Goal: Task Accomplishment & Management: Use online tool/utility

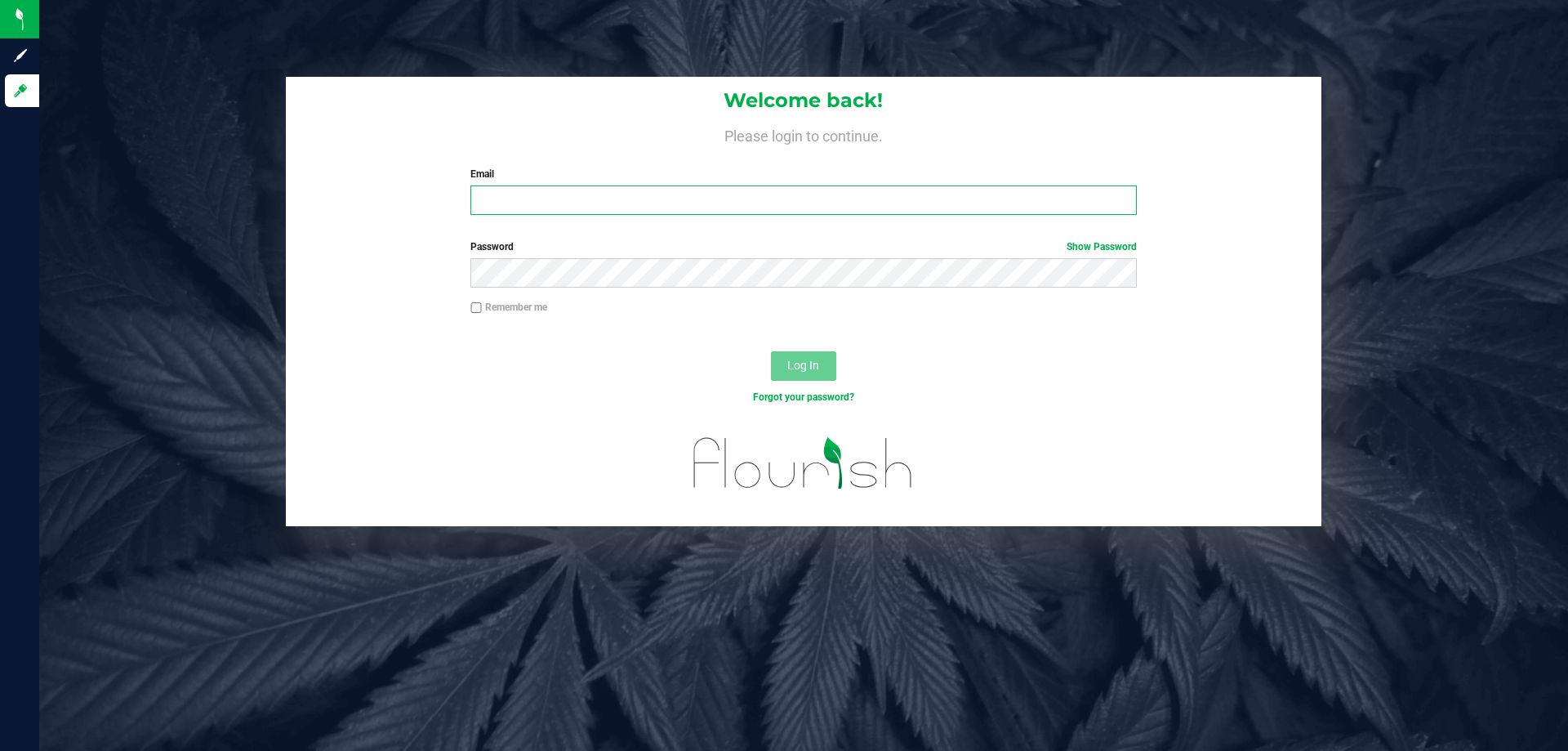
click at [738, 203] on input "Email" at bounding box center [803, 199] width 666 height 30
type input "[EMAIL_ADDRESS][DOMAIN_NAME]"
click at [771, 351] on button "Log In" at bounding box center [804, 366] width 65 height 30
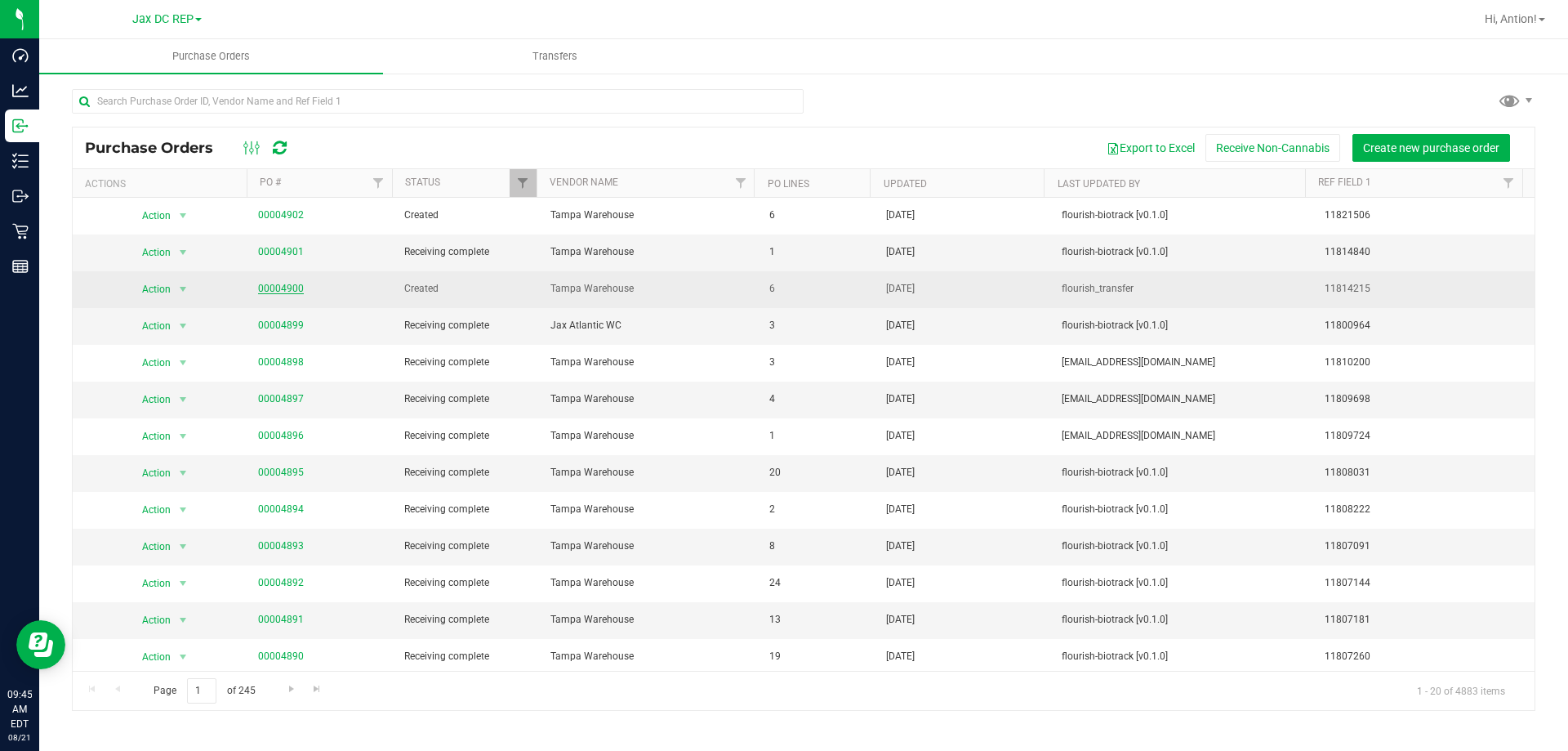
click at [288, 285] on link "00004900" at bounding box center [281, 288] width 46 height 12
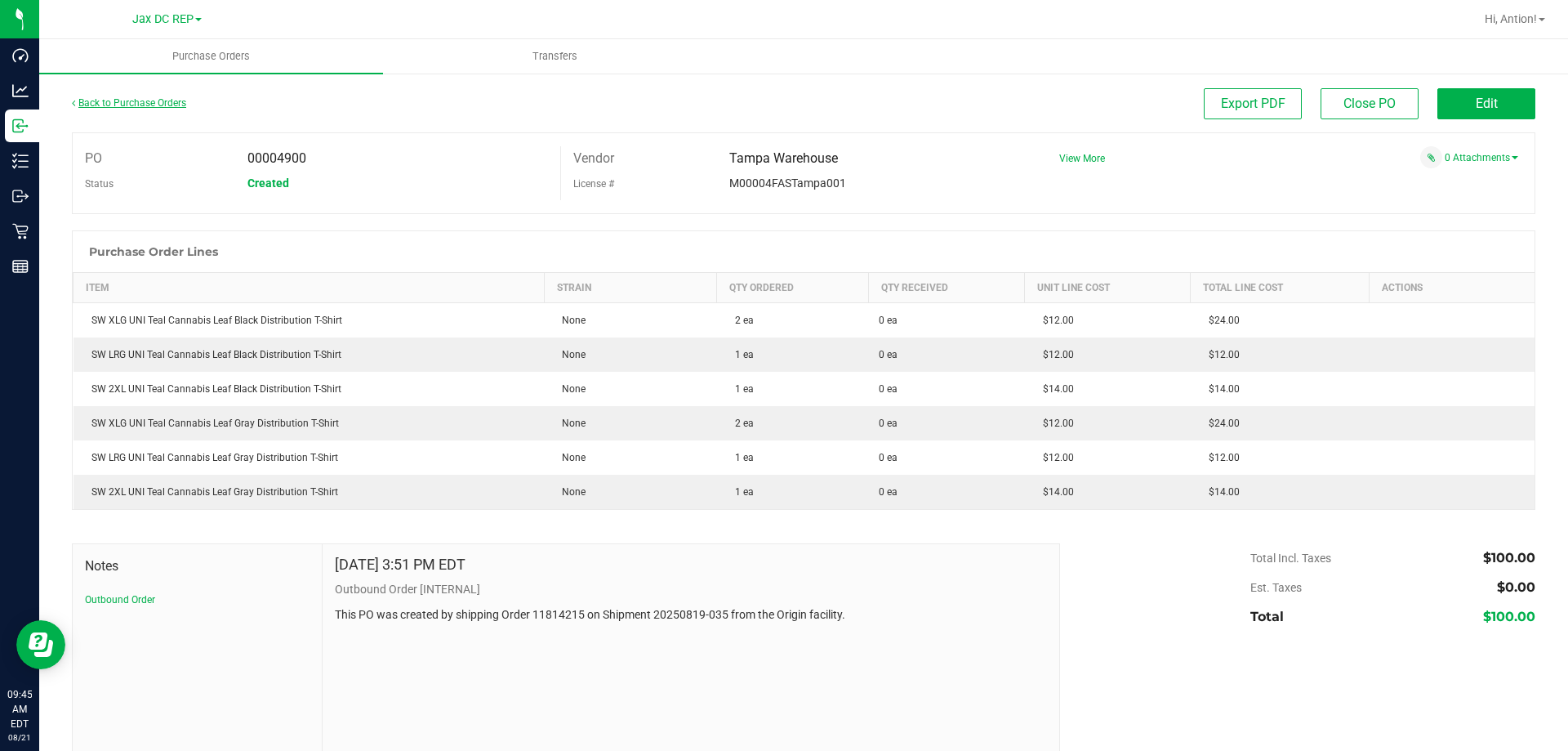
click at [170, 104] on link "Back to Purchase Orders" at bounding box center [129, 103] width 114 height 12
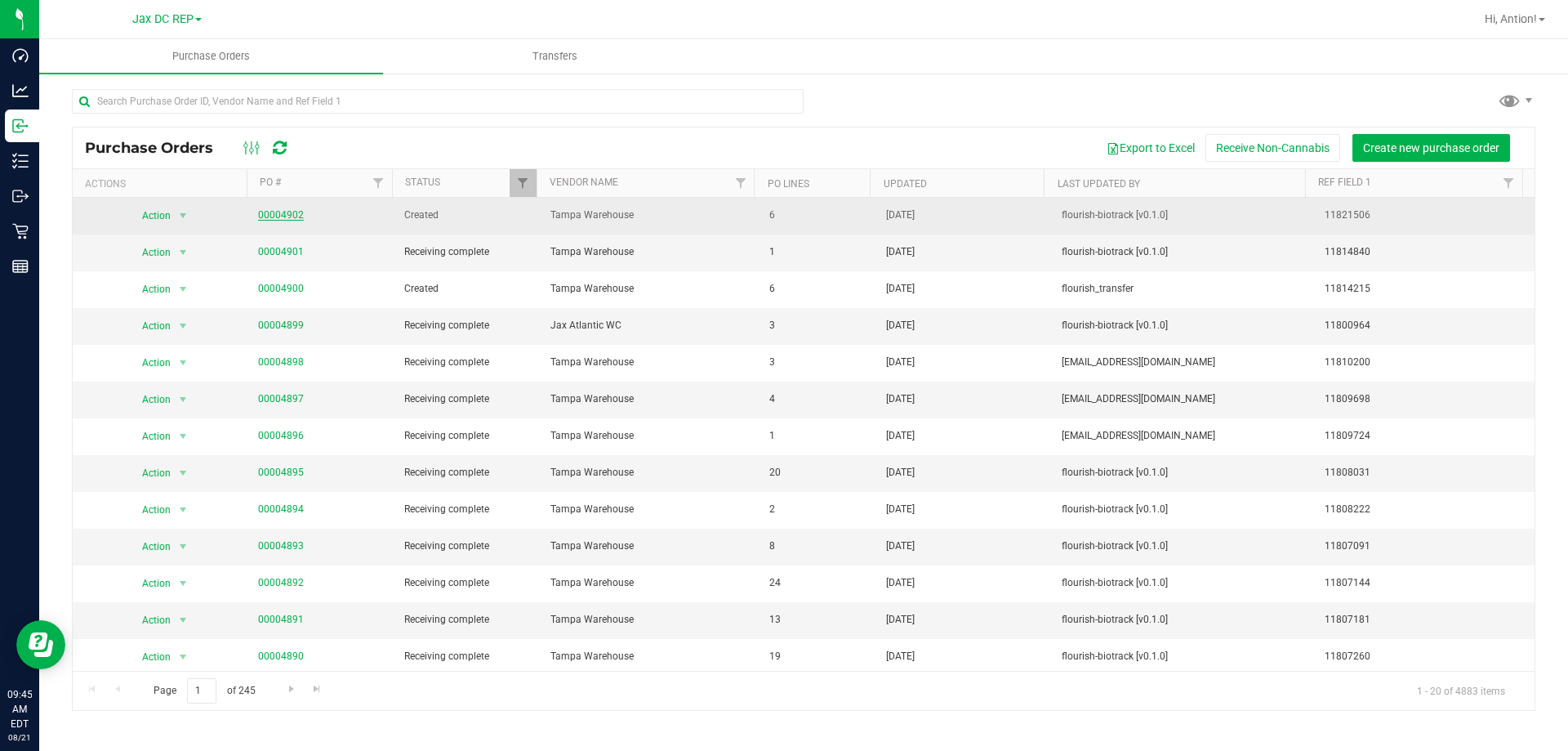
click at [258, 219] on link "00004902" at bounding box center [281, 215] width 46 height 12
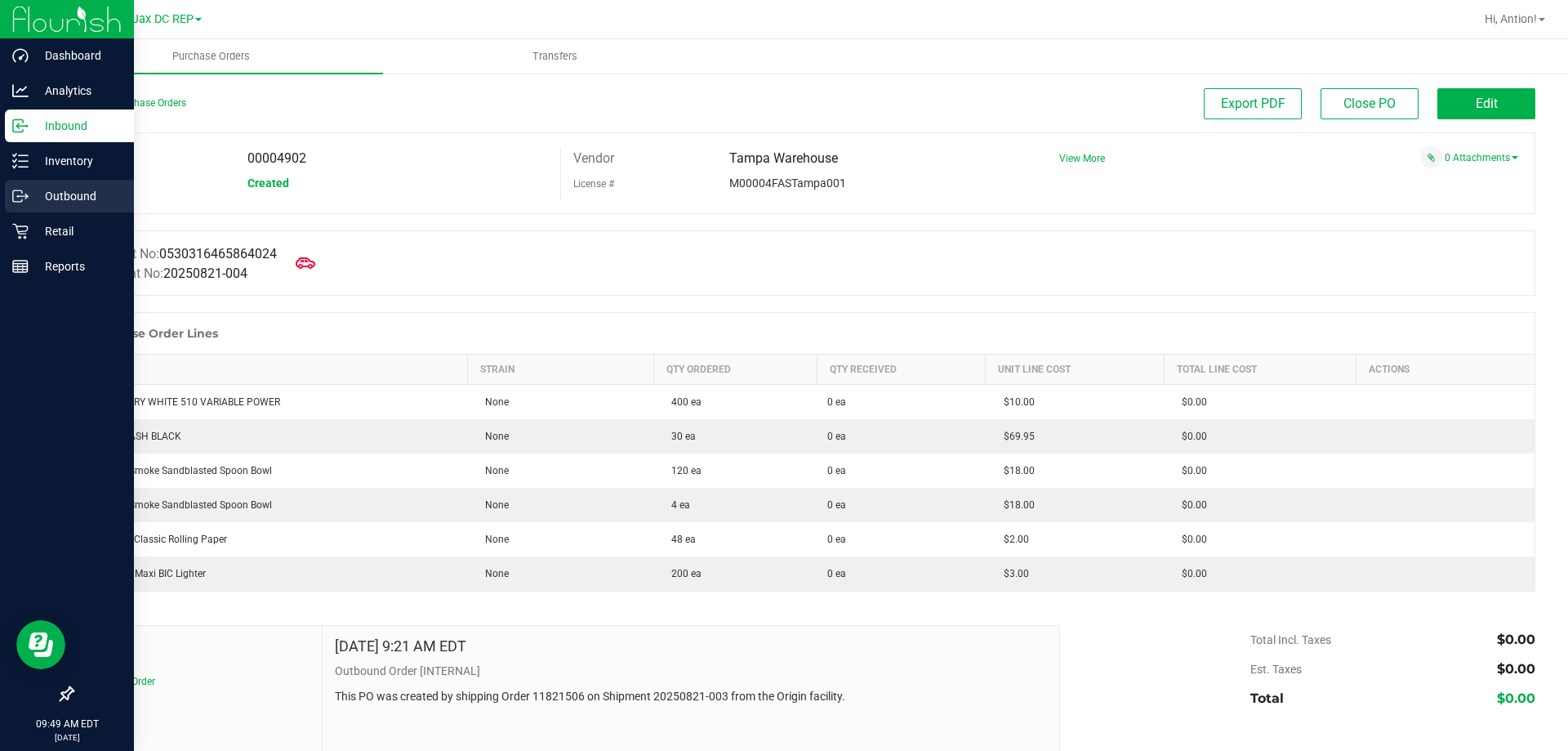
click at [68, 198] on p "Outbound" at bounding box center [78, 196] width 98 height 20
click at [43, 198] on p "Outbound" at bounding box center [78, 196] width 98 height 20
click at [67, 195] on p "Outbound" at bounding box center [78, 196] width 98 height 20
click at [80, 193] on p "Outbound" at bounding box center [78, 196] width 98 height 20
click at [36, 168] on p "Inventory" at bounding box center [78, 161] width 98 height 20
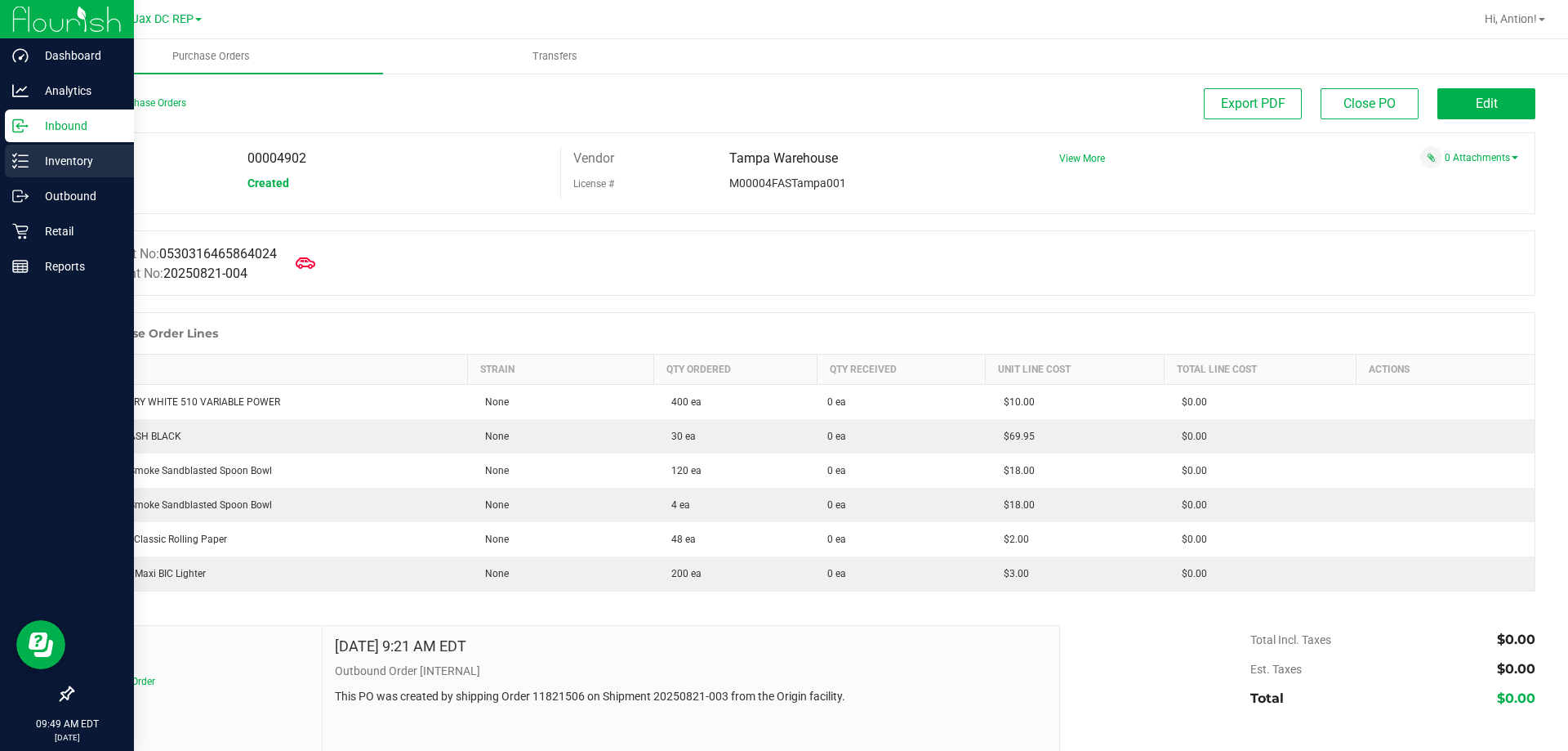
click at [15, 156] on icon at bounding box center [21, 161] width 16 height 16
click at [60, 165] on p "Inventory" at bounding box center [78, 161] width 98 height 20
click at [34, 124] on p "Inbound" at bounding box center [78, 126] width 98 height 20
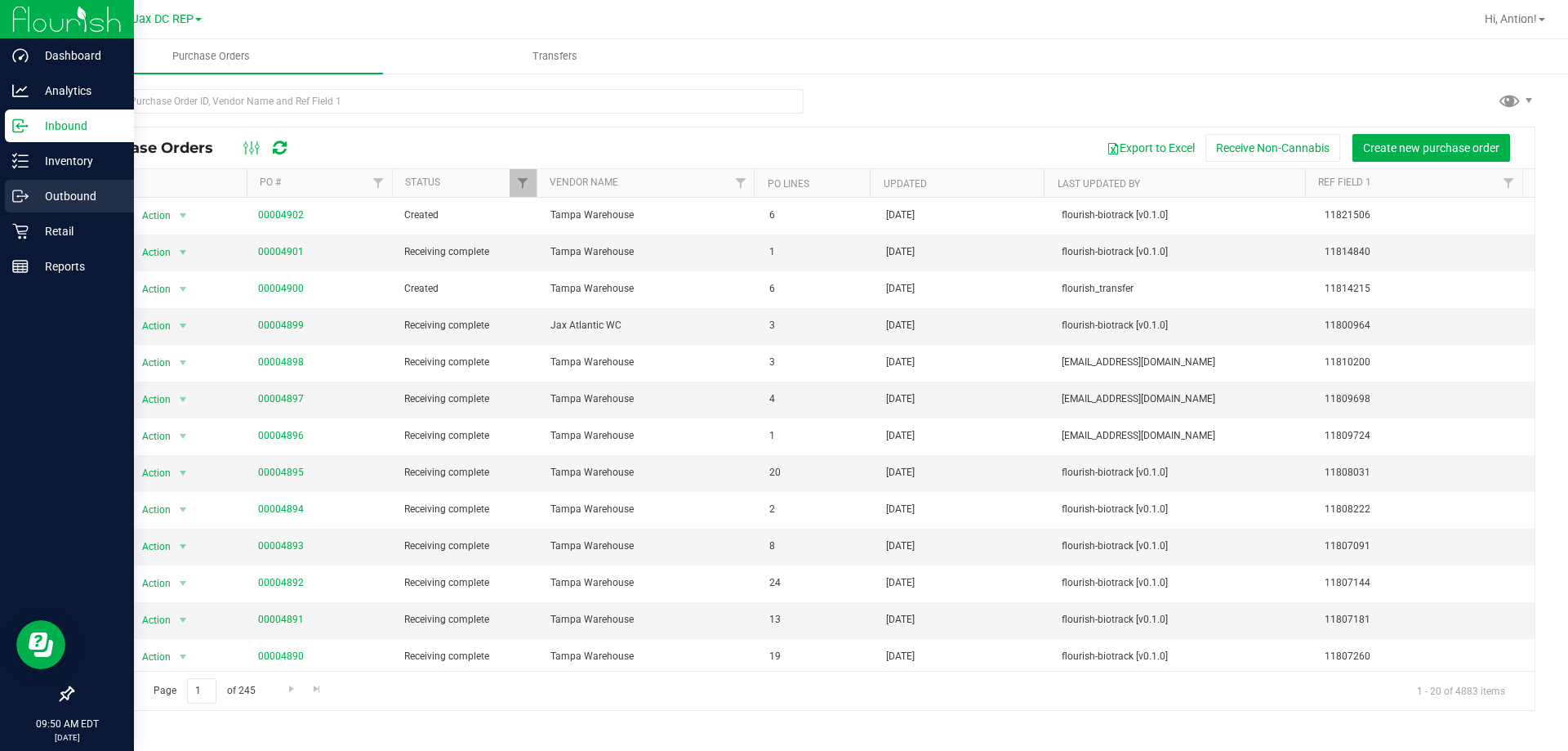
click at [50, 190] on p "Outbound" at bounding box center [78, 196] width 98 height 20
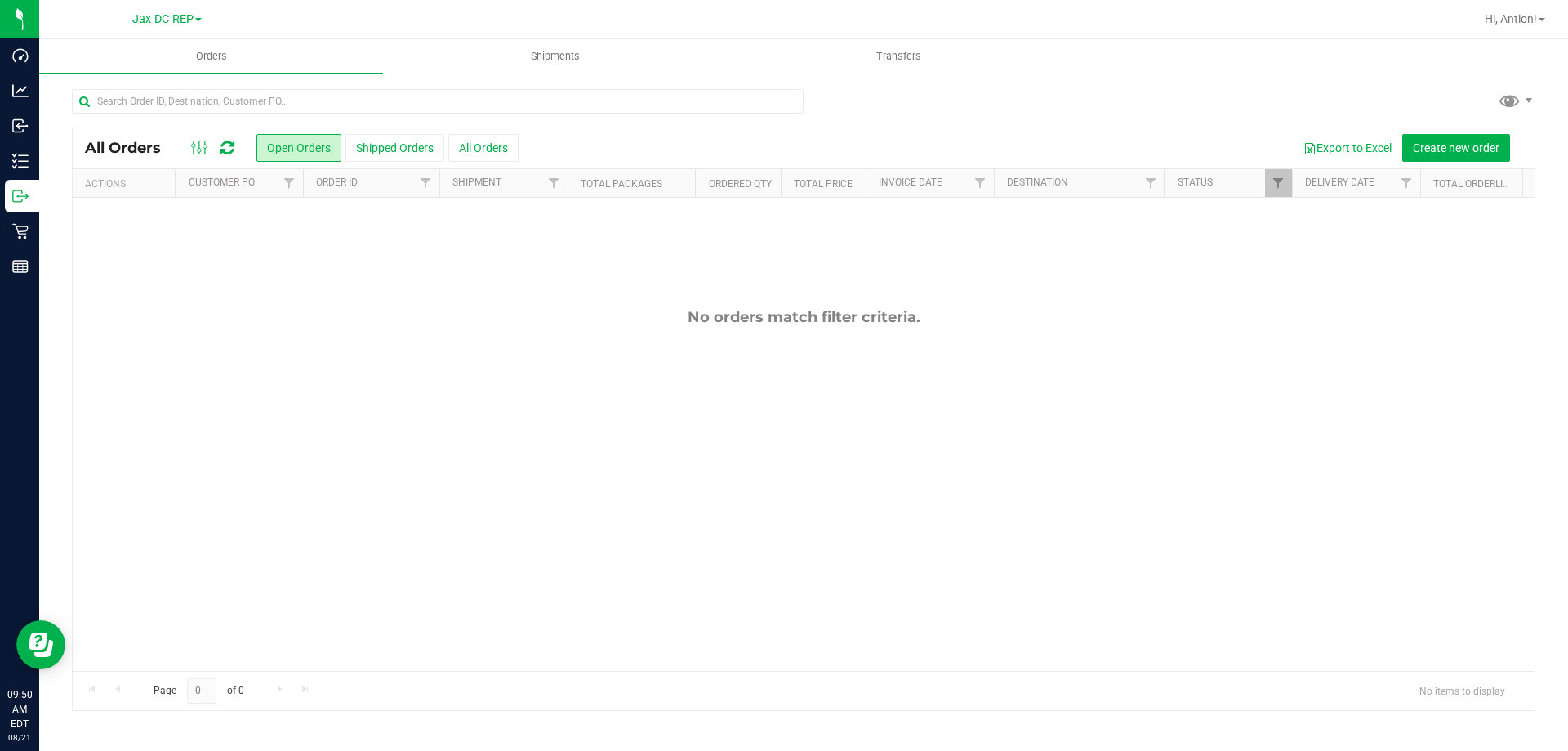
click at [173, 15] on span "Jax DC REP" at bounding box center [163, 20] width 62 height 14
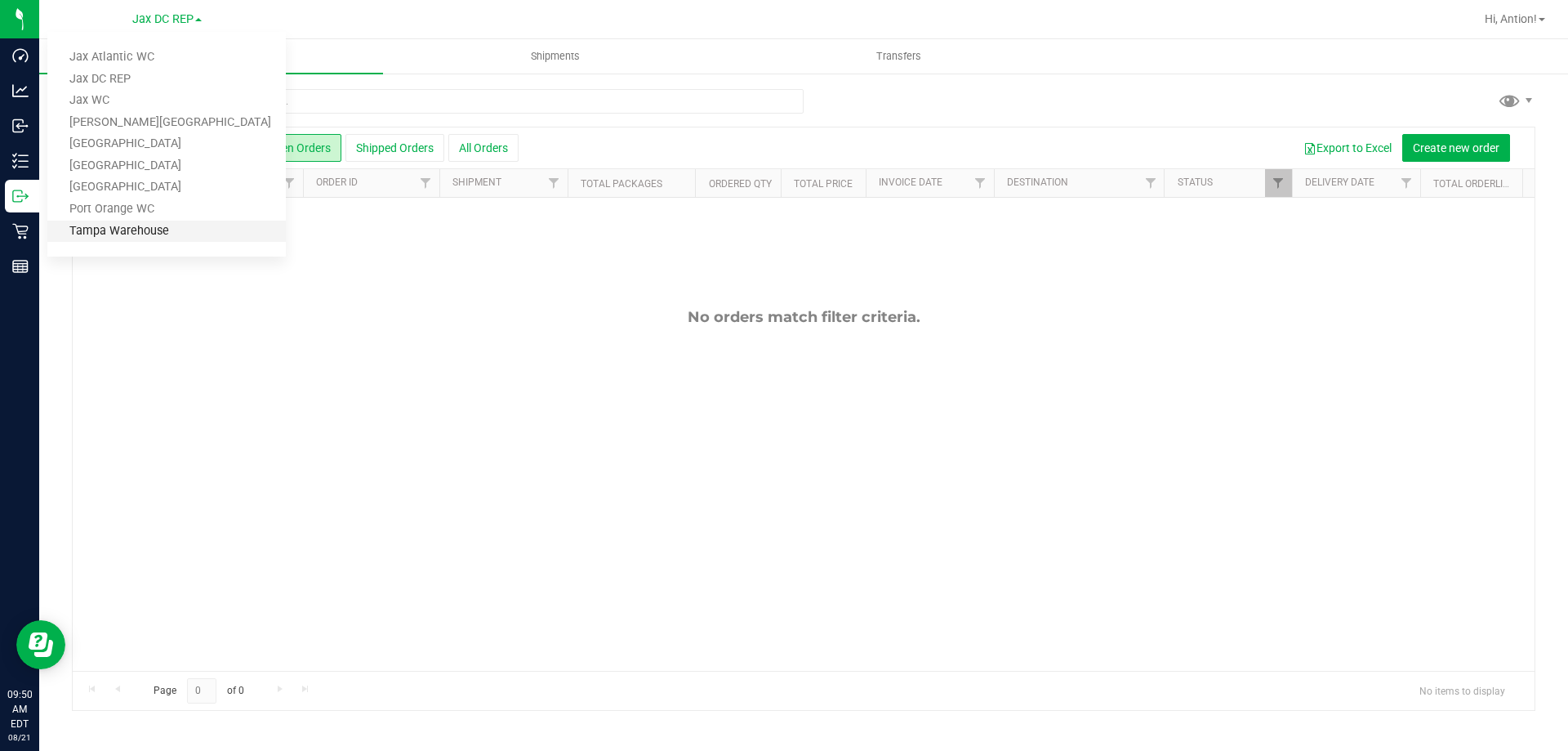
click at [173, 231] on link "Tampa Warehouse" at bounding box center [166, 232] width 239 height 22
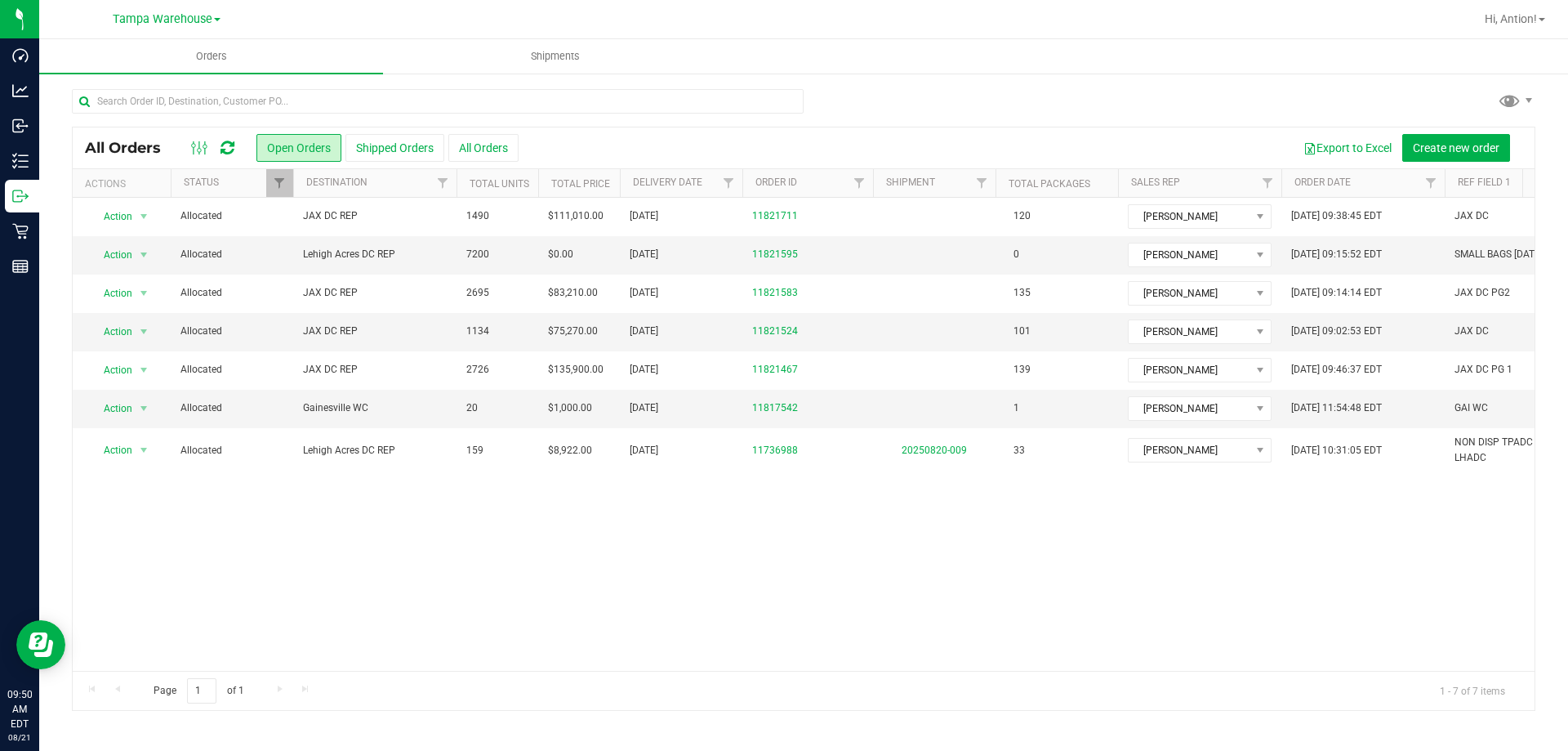
click at [389, 190] on th "Destination" at bounding box center [375, 183] width 164 height 29
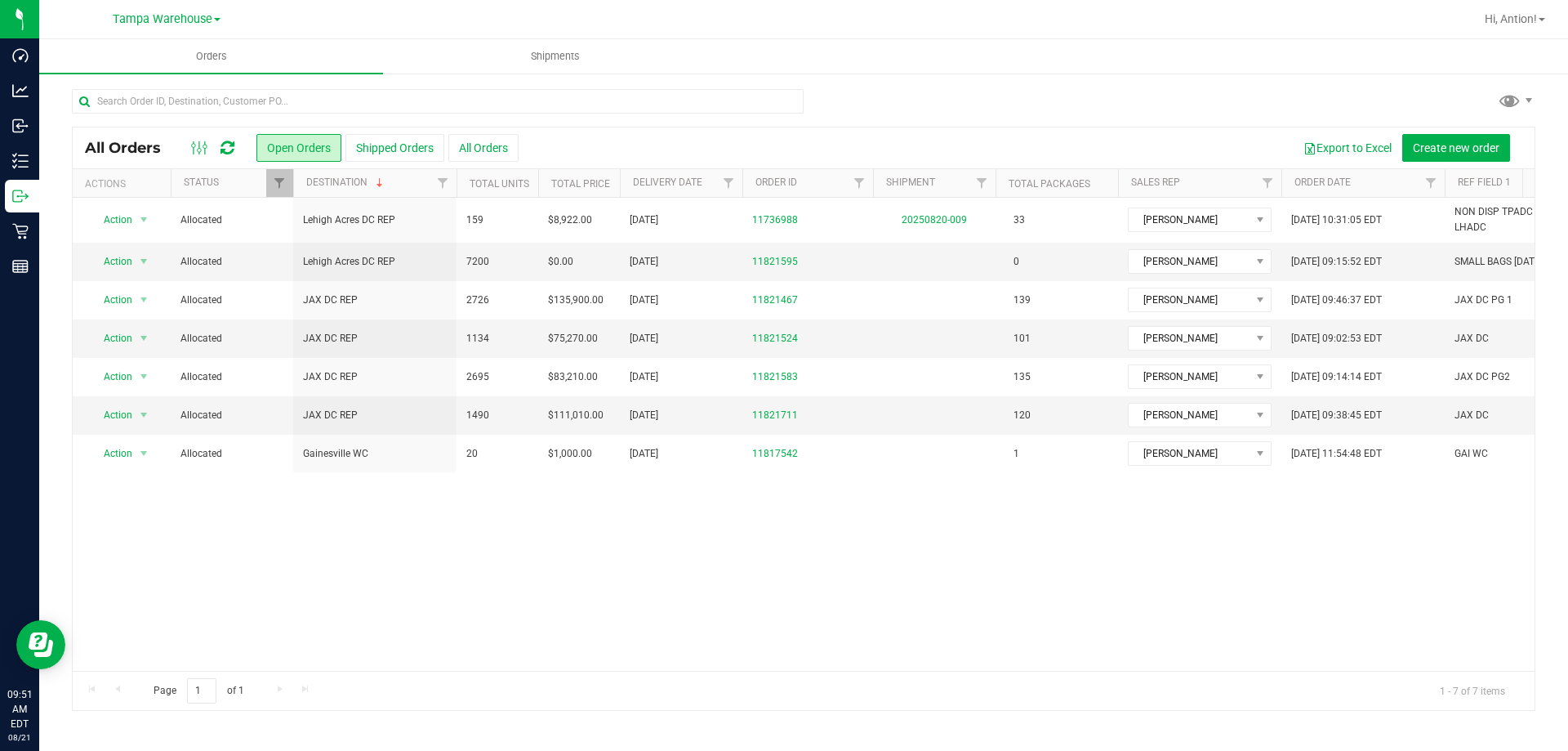
click at [389, 190] on th "Destination" at bounding box center [375, 183] width 164 height 29
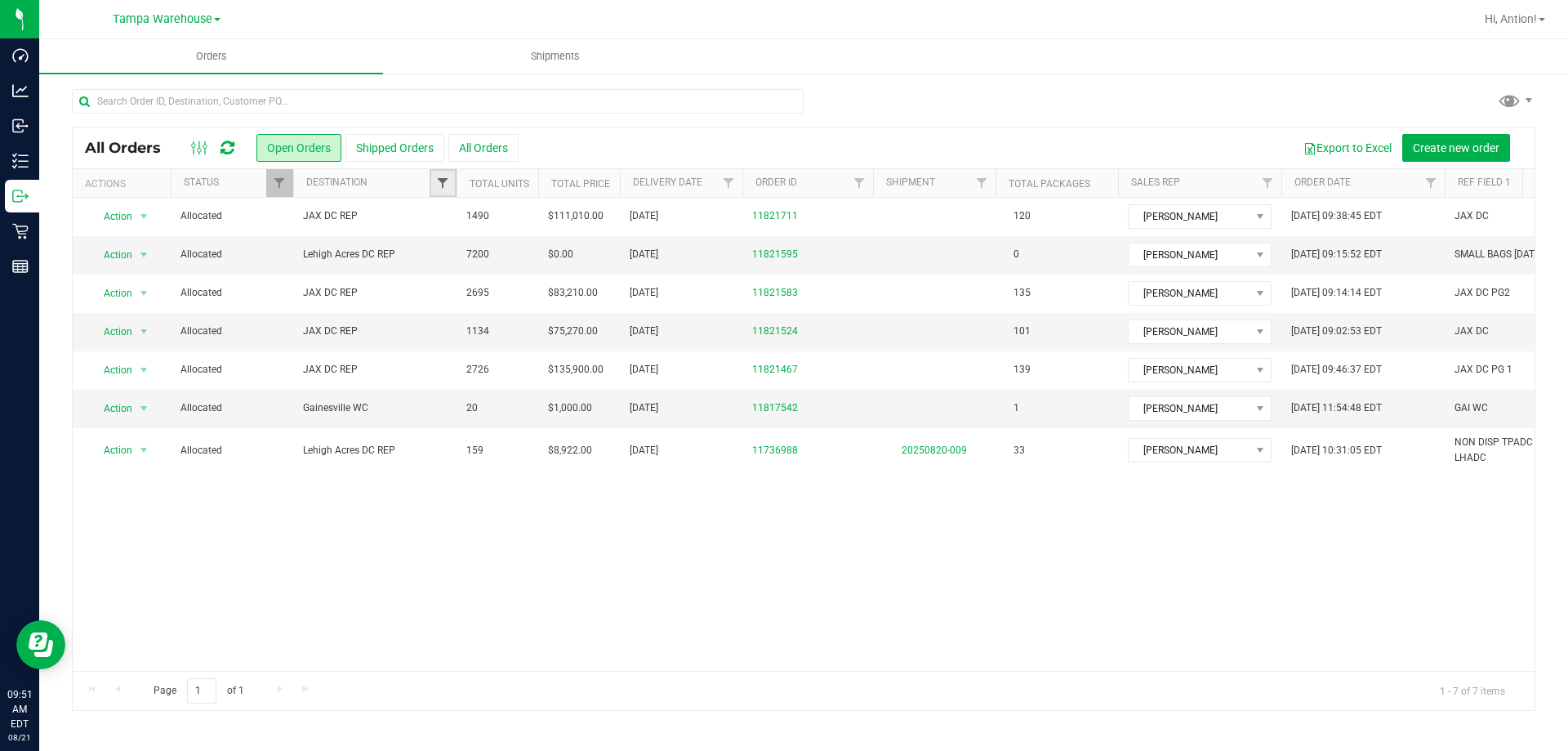
click at [445, 188] on span "Filter" at bounding box center [443, 182] width 13 height 13
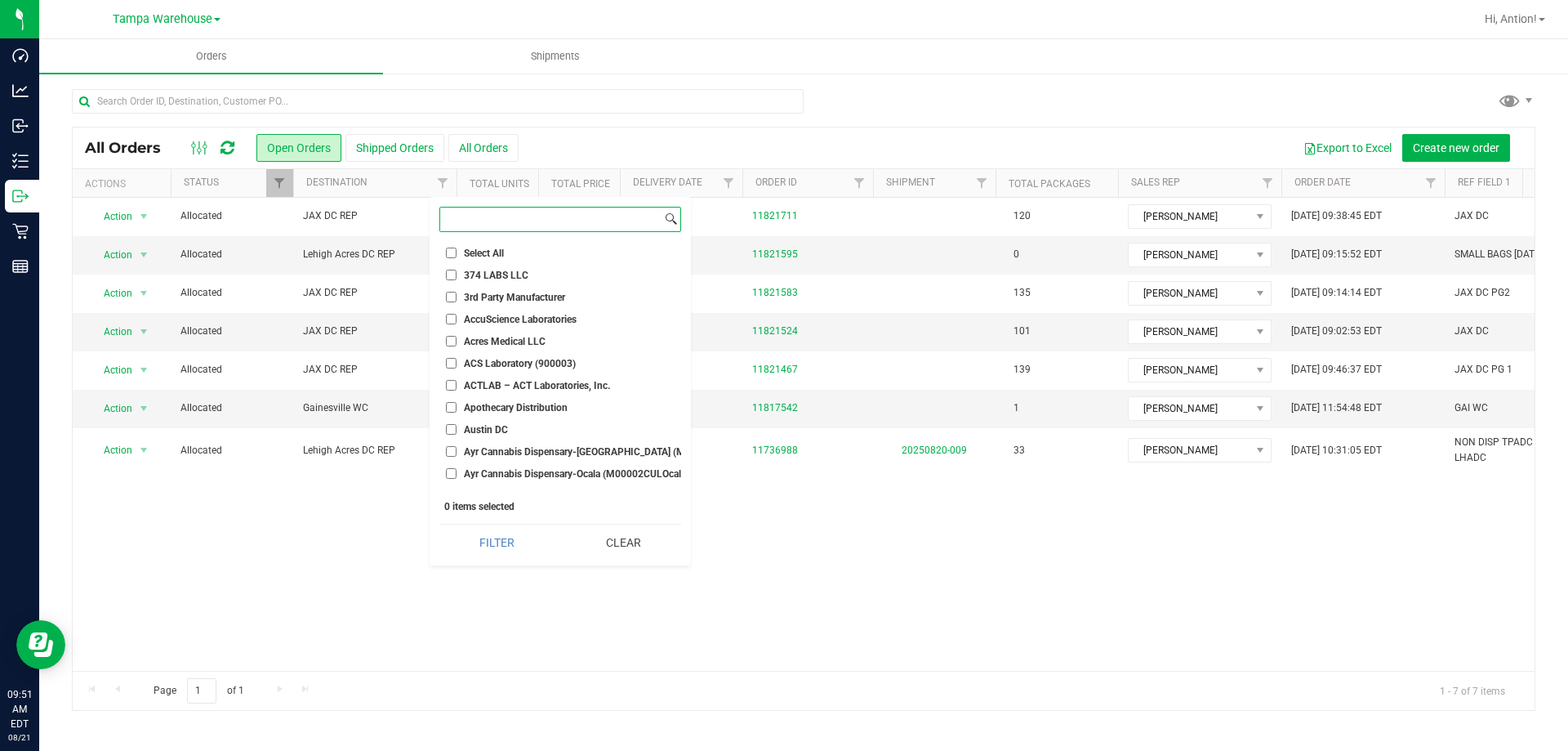
click at [507, 213] on input at bounding box center [552, 219] width 222 height 23
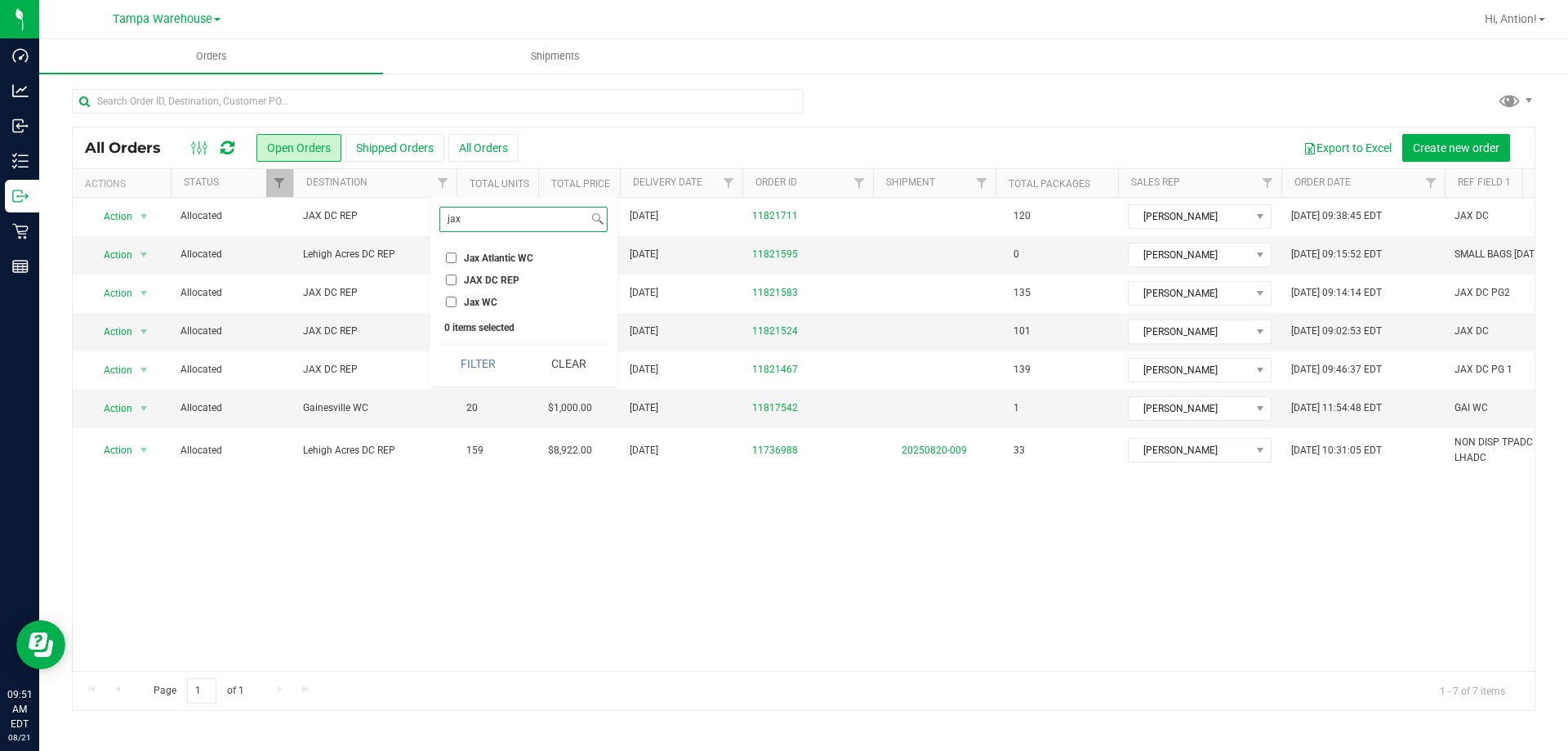
type input "jax"
click at [518, 277] on li "JAX DC REP" at bounding box center [524, 279] width 168 height 17
click at [451, 282] on input "JAX DC REP" at bounding box center [451, 280] width 11 height 11
checkbox input "true"
click at [467, 357] on button "Filter" at bounding box center [479, 364] width 79 height 36
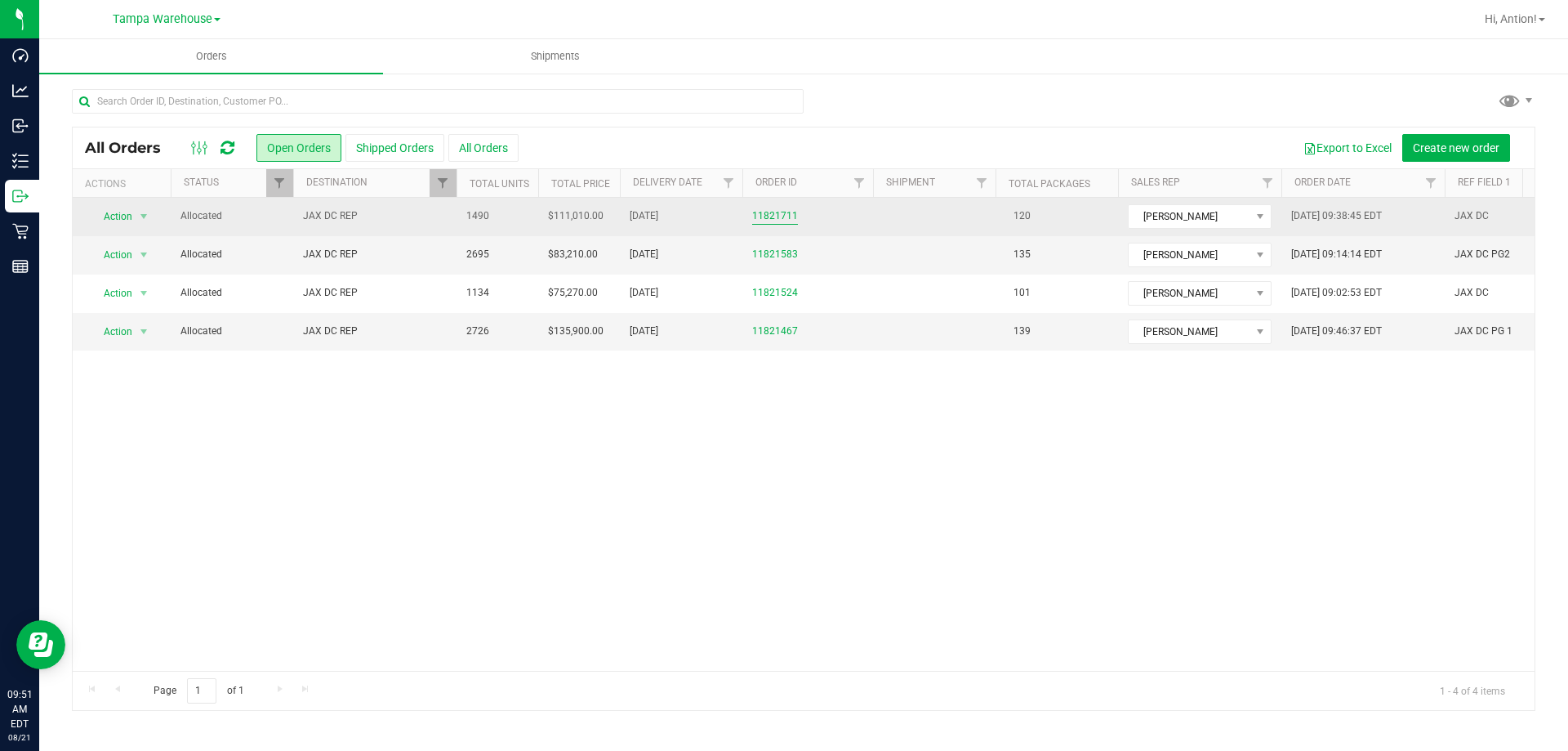
click at [781, 217] on link "11821711" at bounding box center [775, 215] width 46 height 15
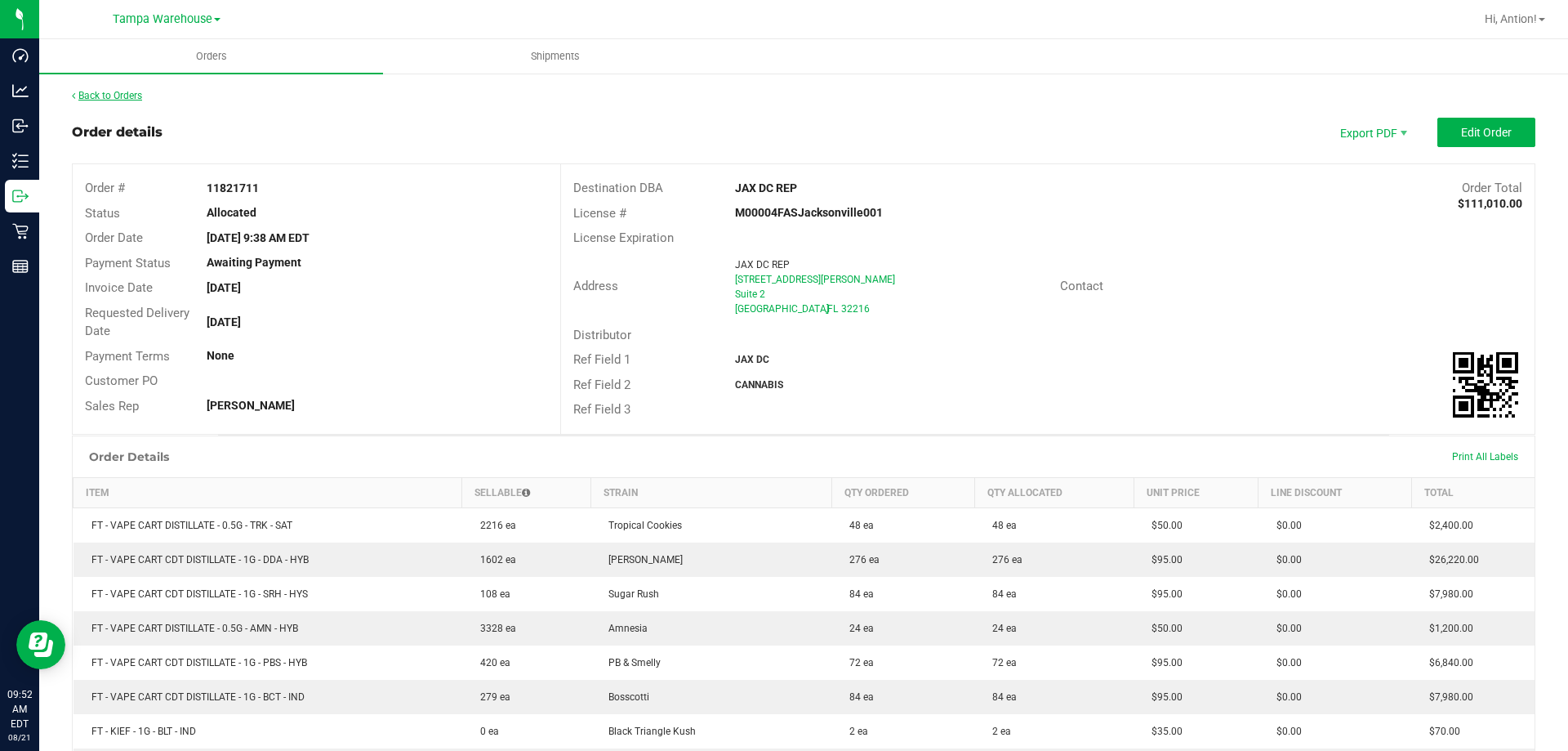
click at [130, 100] on link "Back to Orders" at bounding box center [106, 96] width 71 height 12
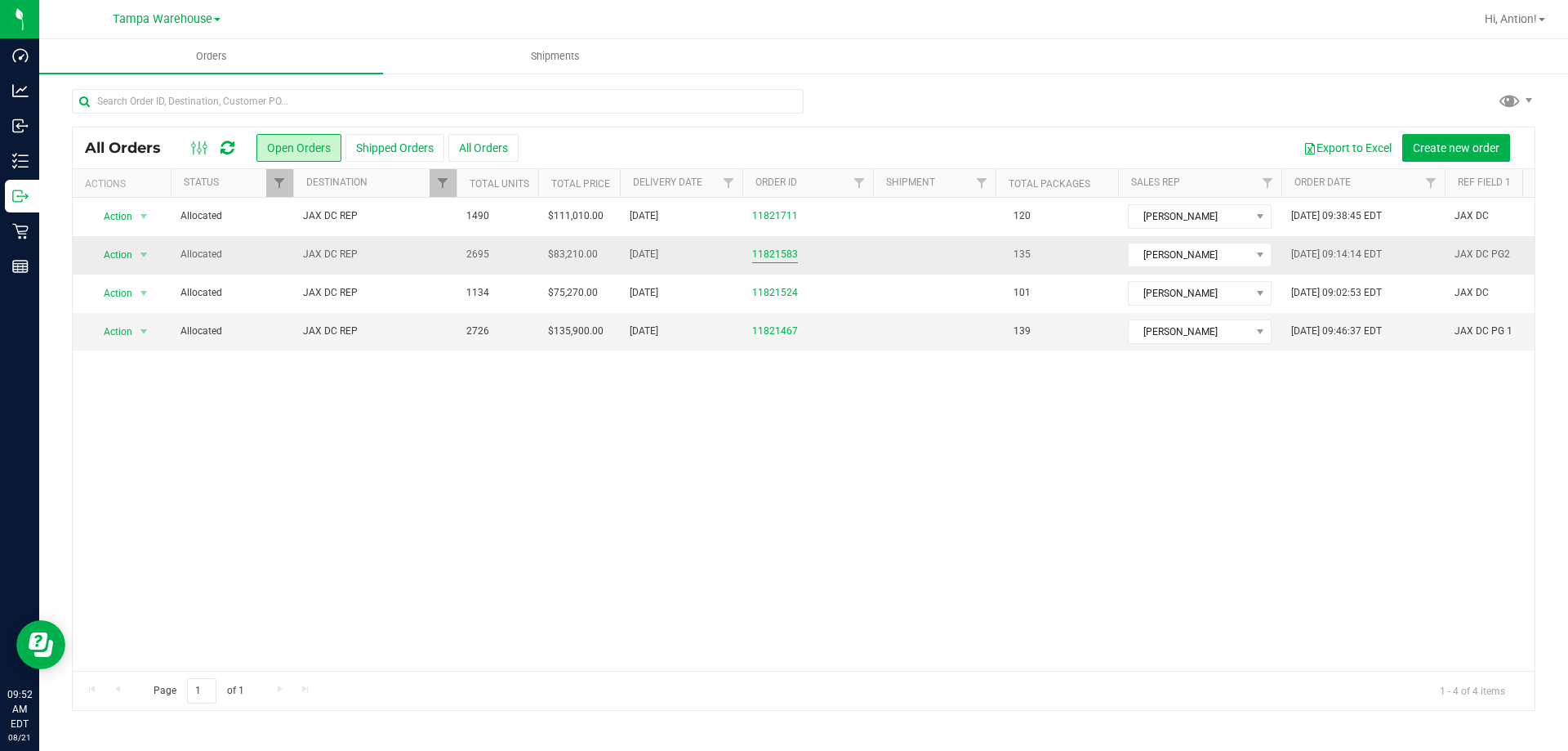
click at [759, 257] on link "11821583" at bounding box center [775, 254] width 46 height 15
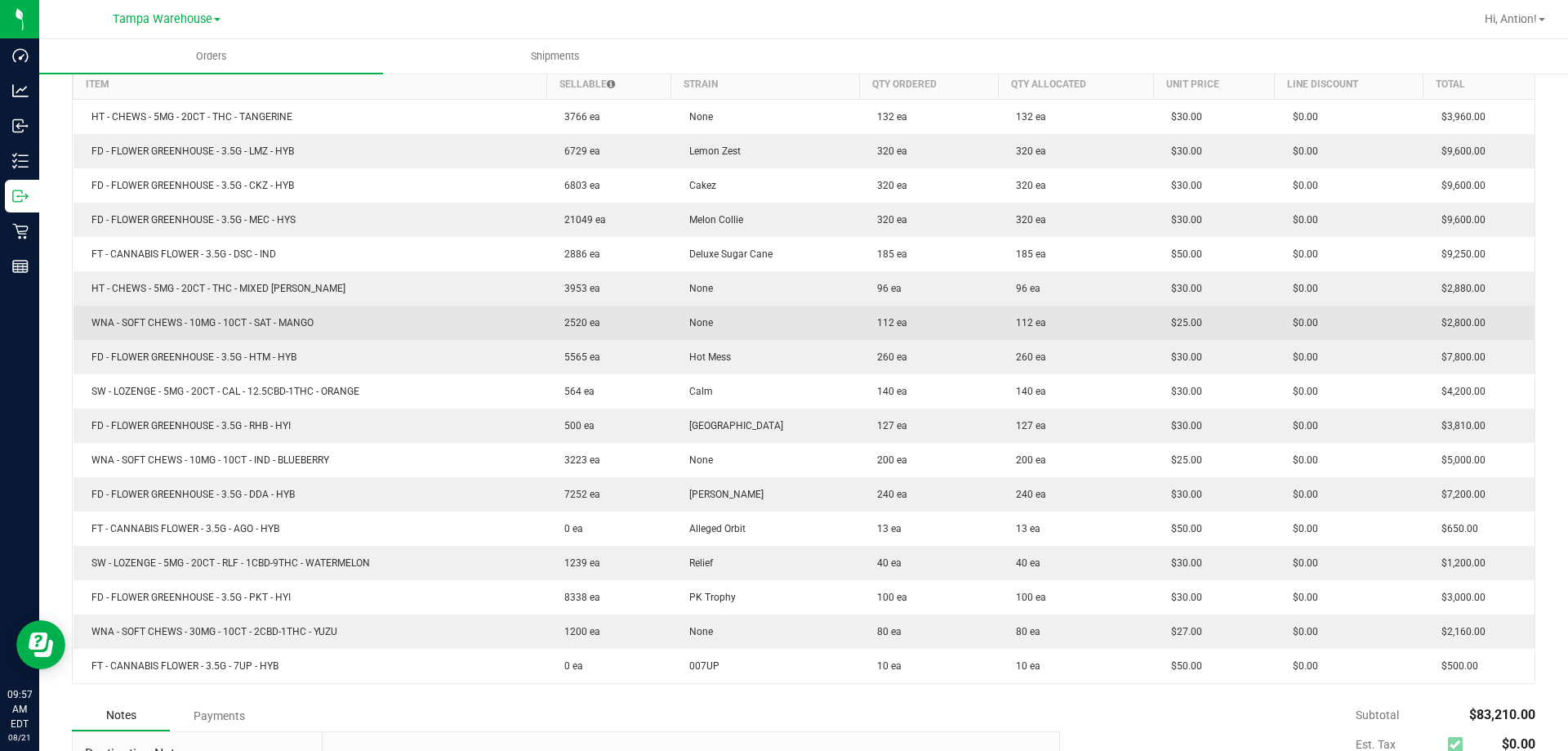
scroll to position [490, 0]
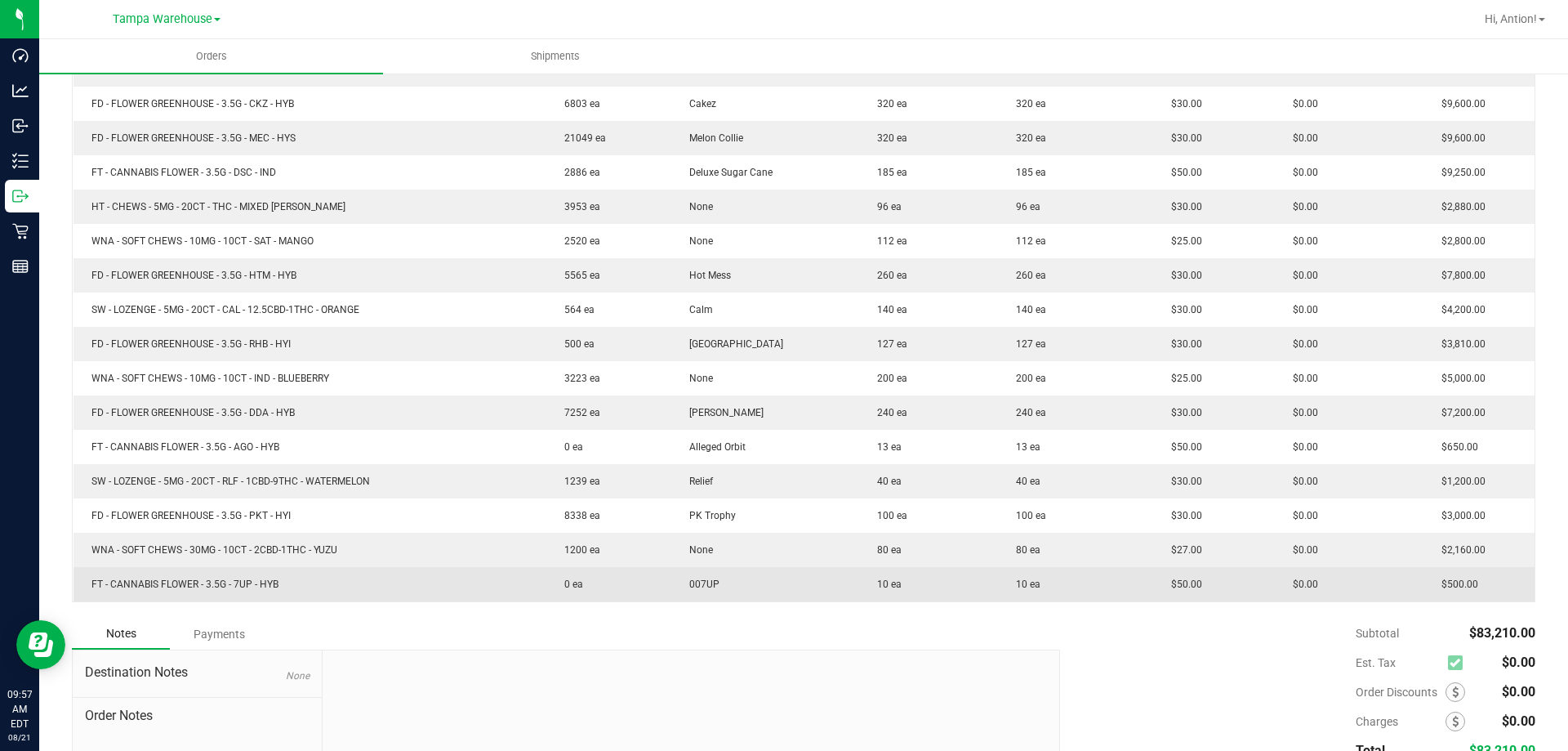
drag, startPoint x: 831, startPoint y: 583, endPoint x: 1000, endPoint y: 601, distance: 170.0
click at [1000, 601] on outbound-order-line-row "FT - CANNABIS FLOWER - 3.5G - 7UP - HYB 0 ea 007UP 10 ea 10 ea $50.00 $0.00 $50…" at bounding box center [805, 584] width 1463 height 34
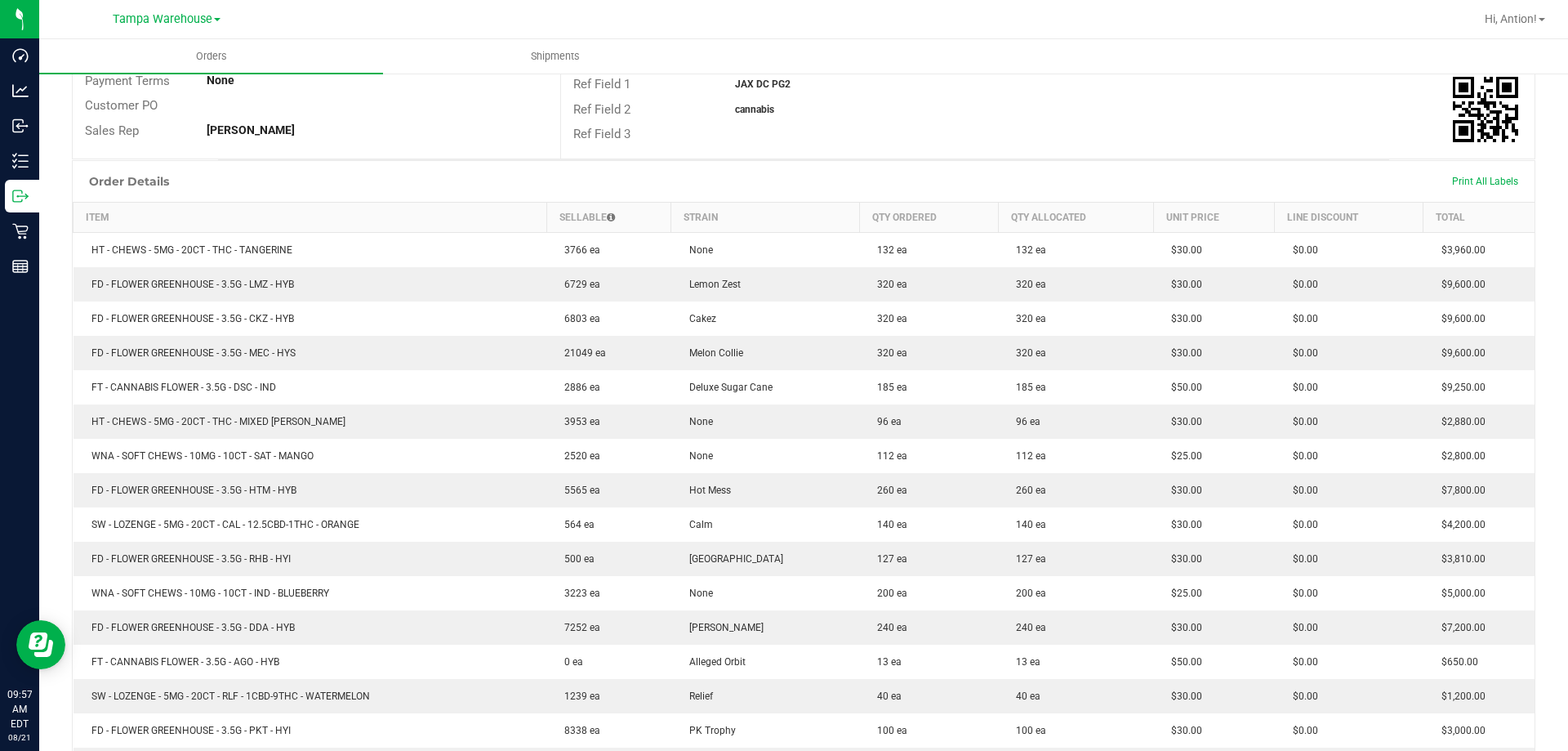
scroll to position [245, 0]
